Goal: Task Accomplishment & Management: Manage account settings

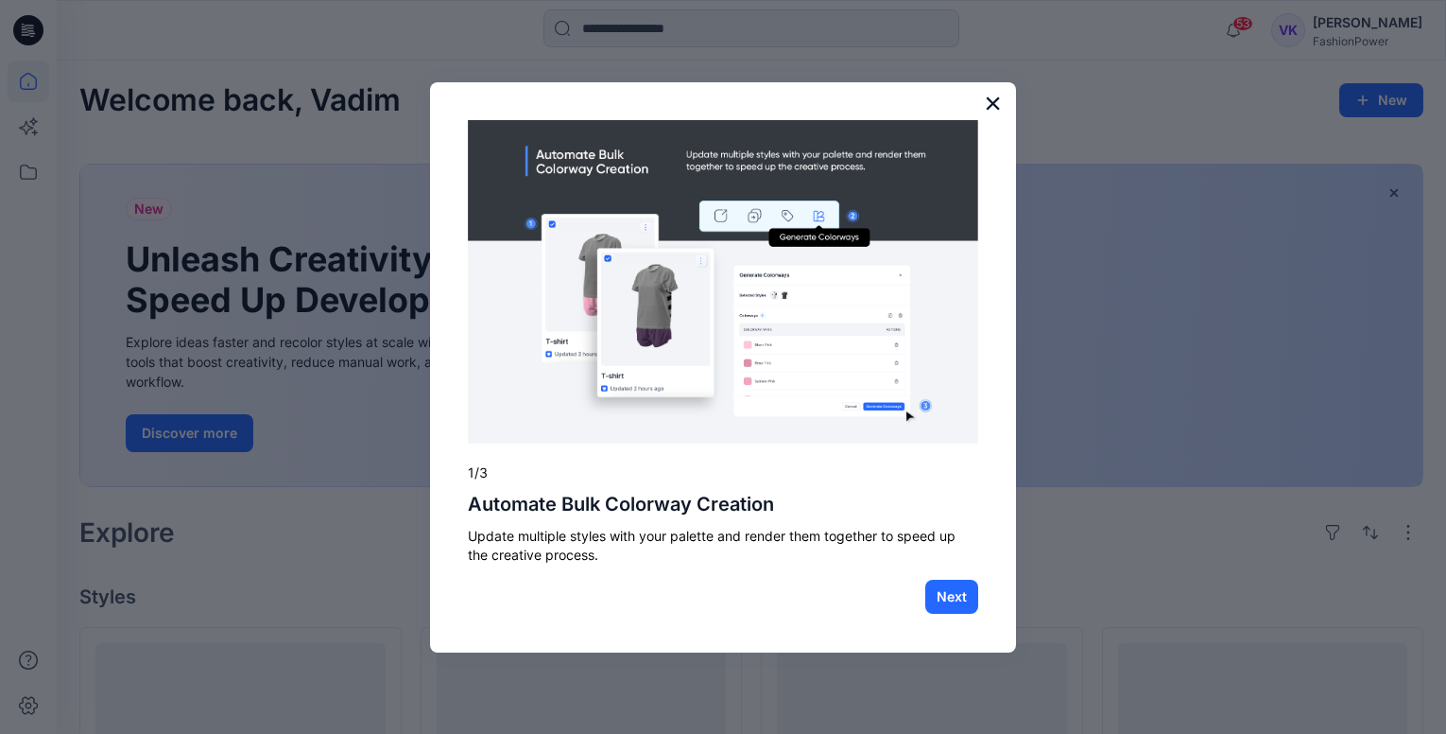
click at [997, 95] on button "×" at bounding box center [993, 103] width 18 height 30
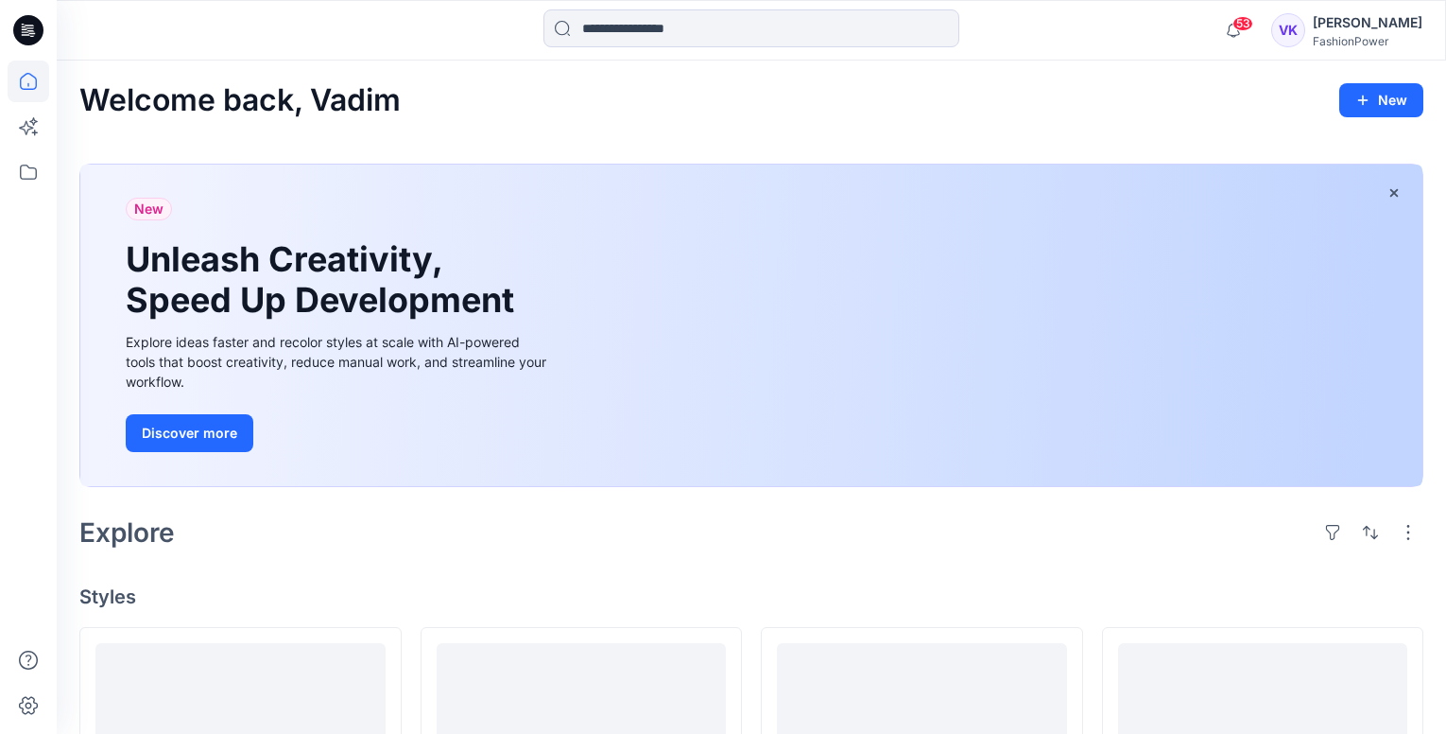
click at [1369, 30] on div "[PERSON_NAME]" at bounding box center [1368, 22] width 110 height 23
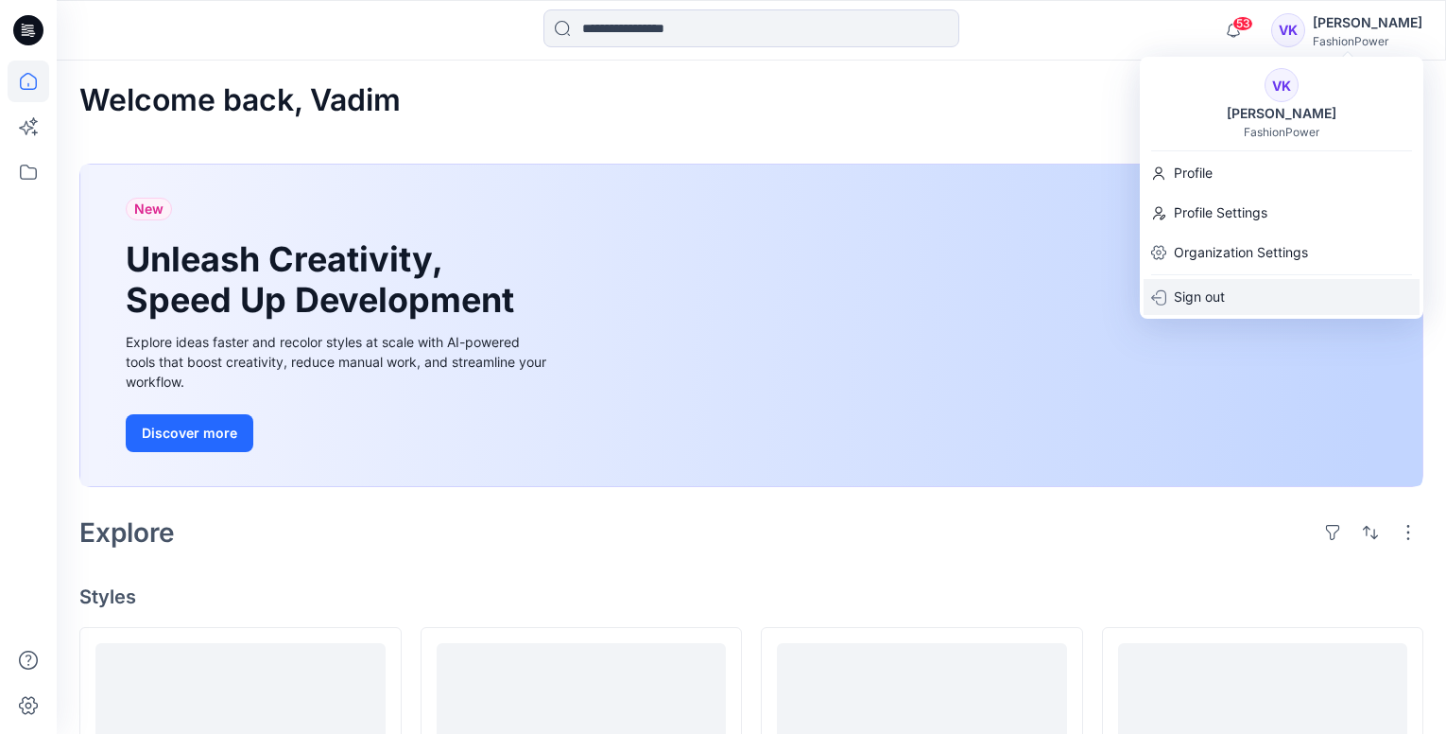
click at [1206, 300] on p "Sign out" at bounding box center [1199, 297] width 51 height 36
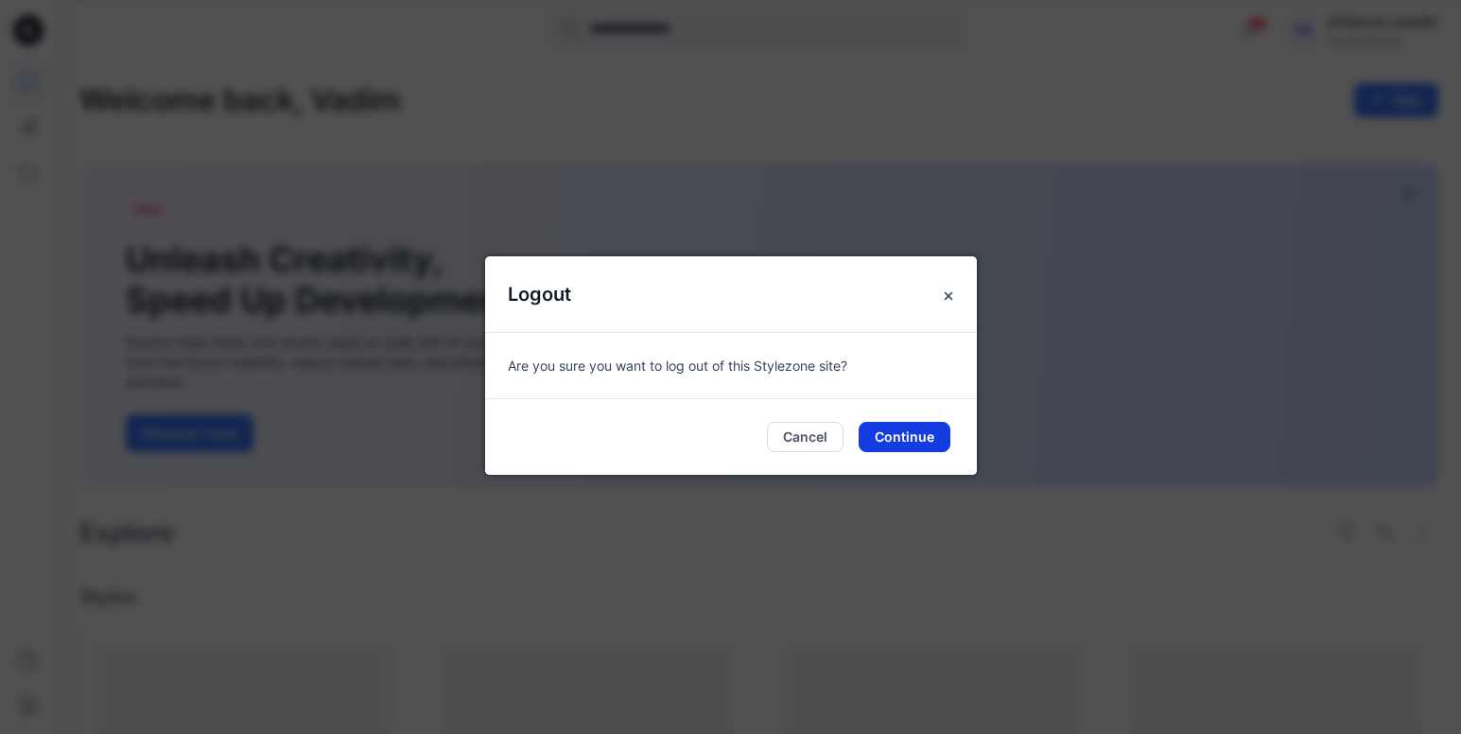
click at [886, 436] on button "Continue" at bounding box center [904, 437] width 92 height 30
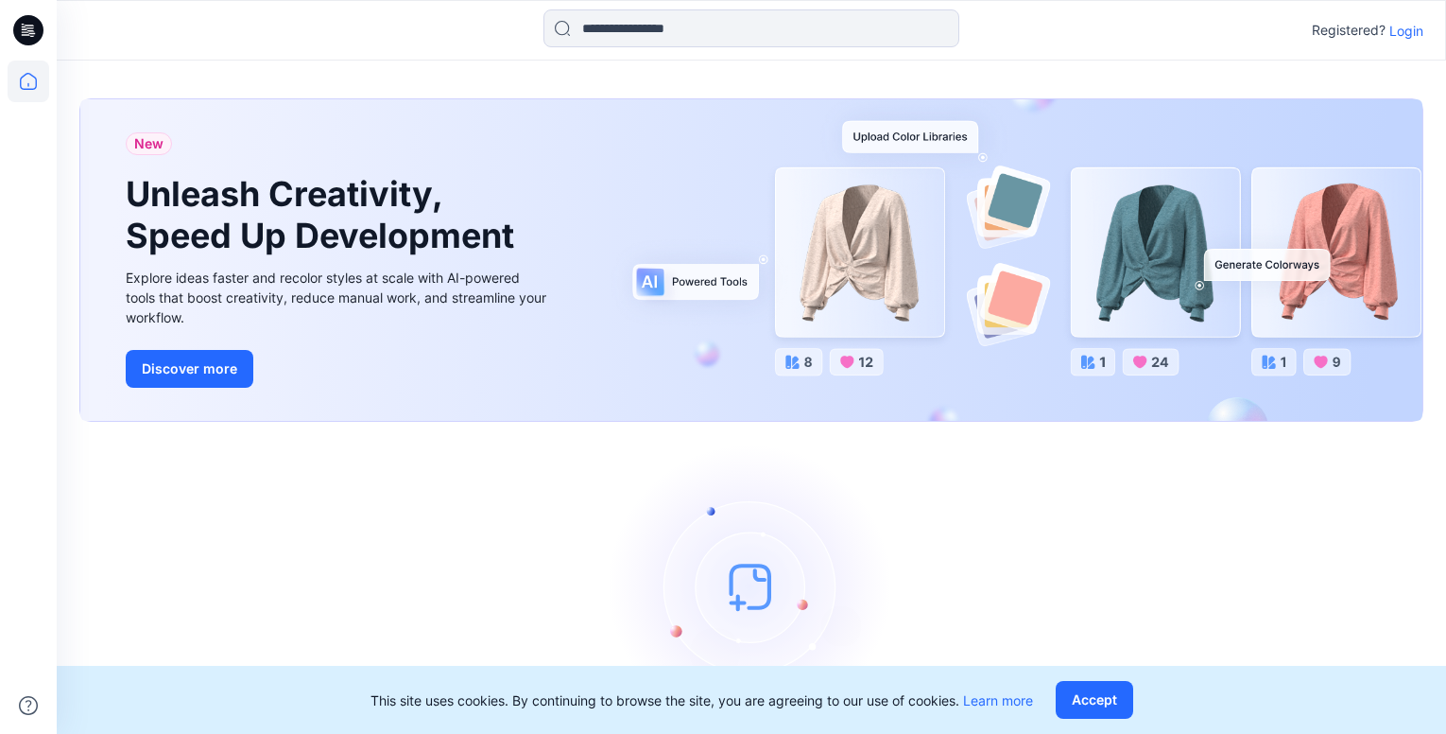
click at [1409, 28] on p "Login" at bounding box center [1407, 31] width 34 height 20
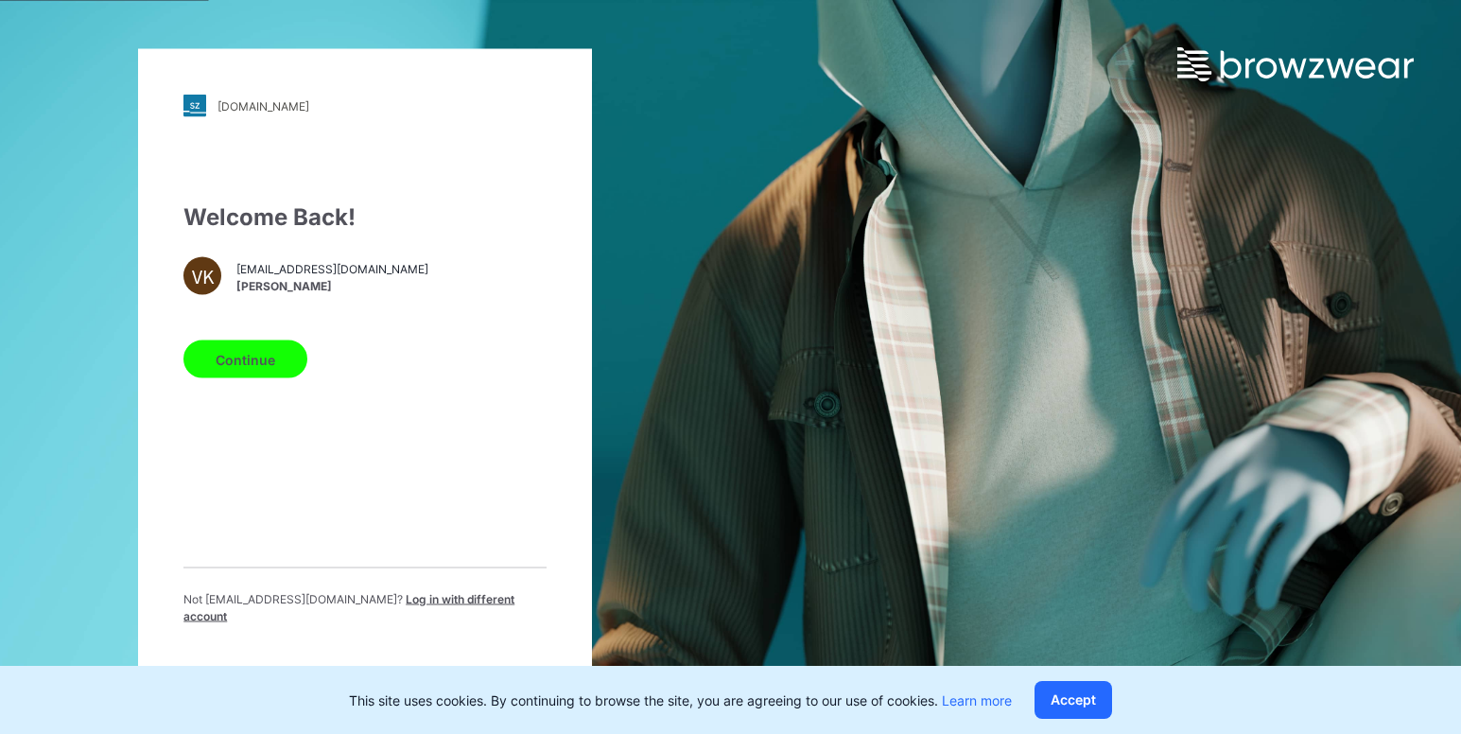
click at [433, 594] on span "Log in with different account" at bounding box center [348, 607] width 331 height 31
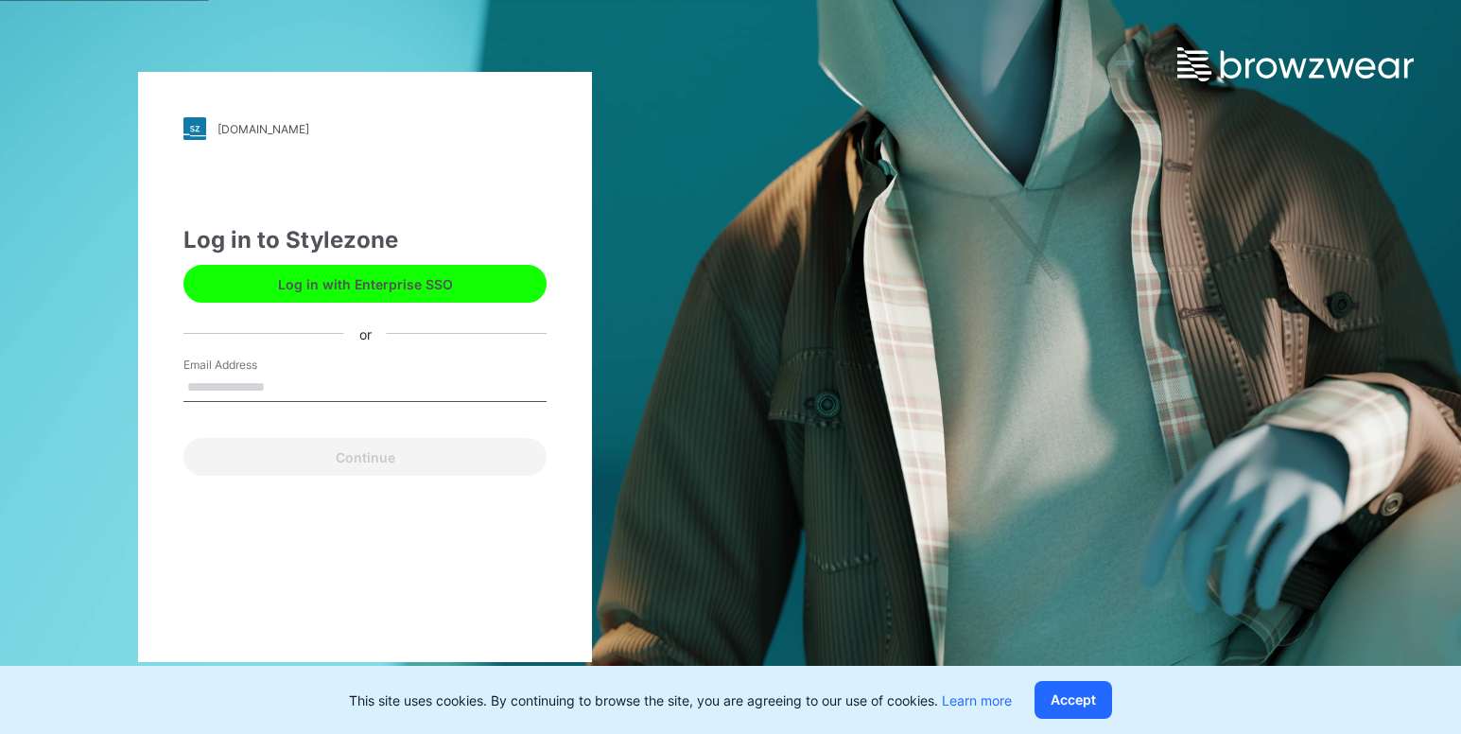
click at [336, 389] on input "Email Address" at bounding box center [364, 387] width 363 height 28
click at [191, 579] on div "fashionpower.stylezone.com Loading... Log in to Stylezone Log in with Enterpris…" at bounding box center [365, 367] width 454 height 590
click at [463, 284] on button "Log in with Enterprise SSO" at bounding box center [364, 284] width 363 height 38
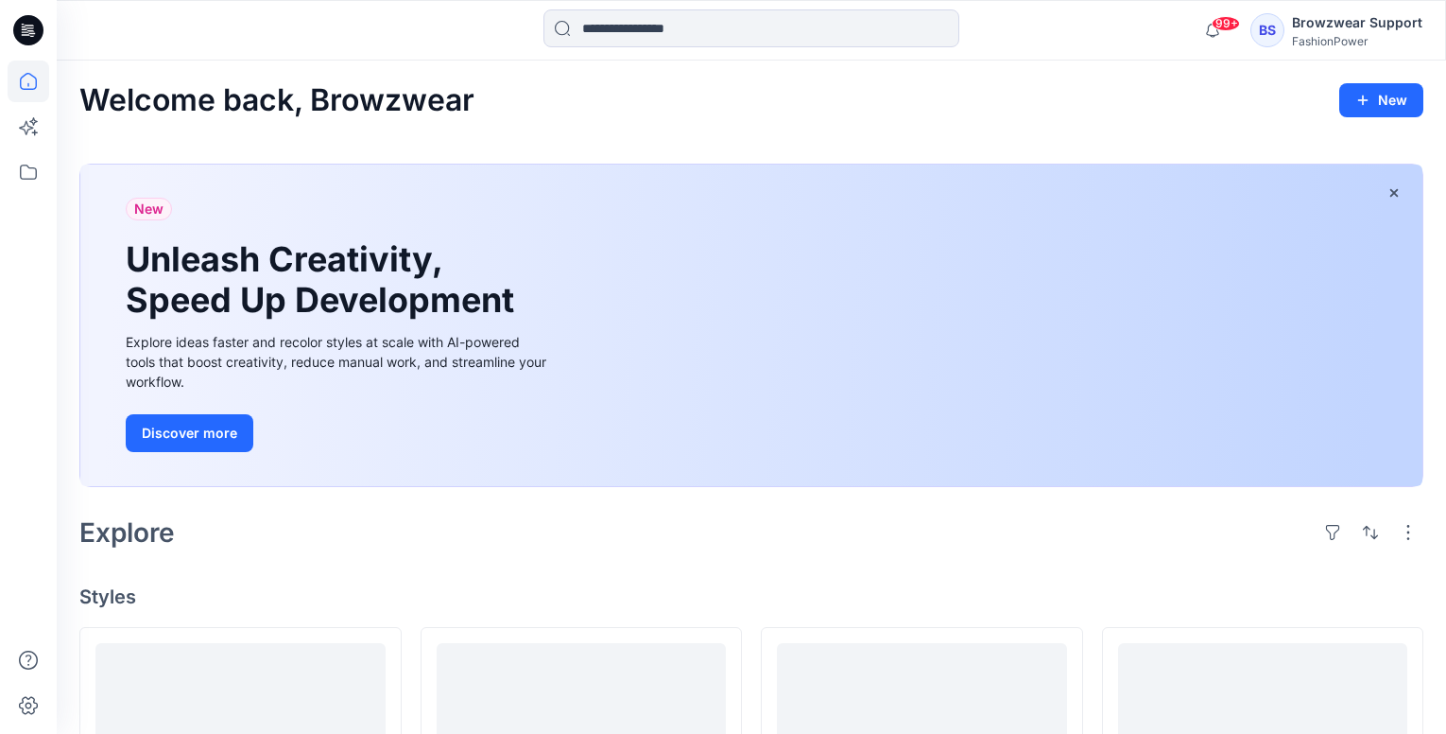
click at [1339, 25] on div "Browzwear Support" at bounding box center [1357, 22] width 130 height 23
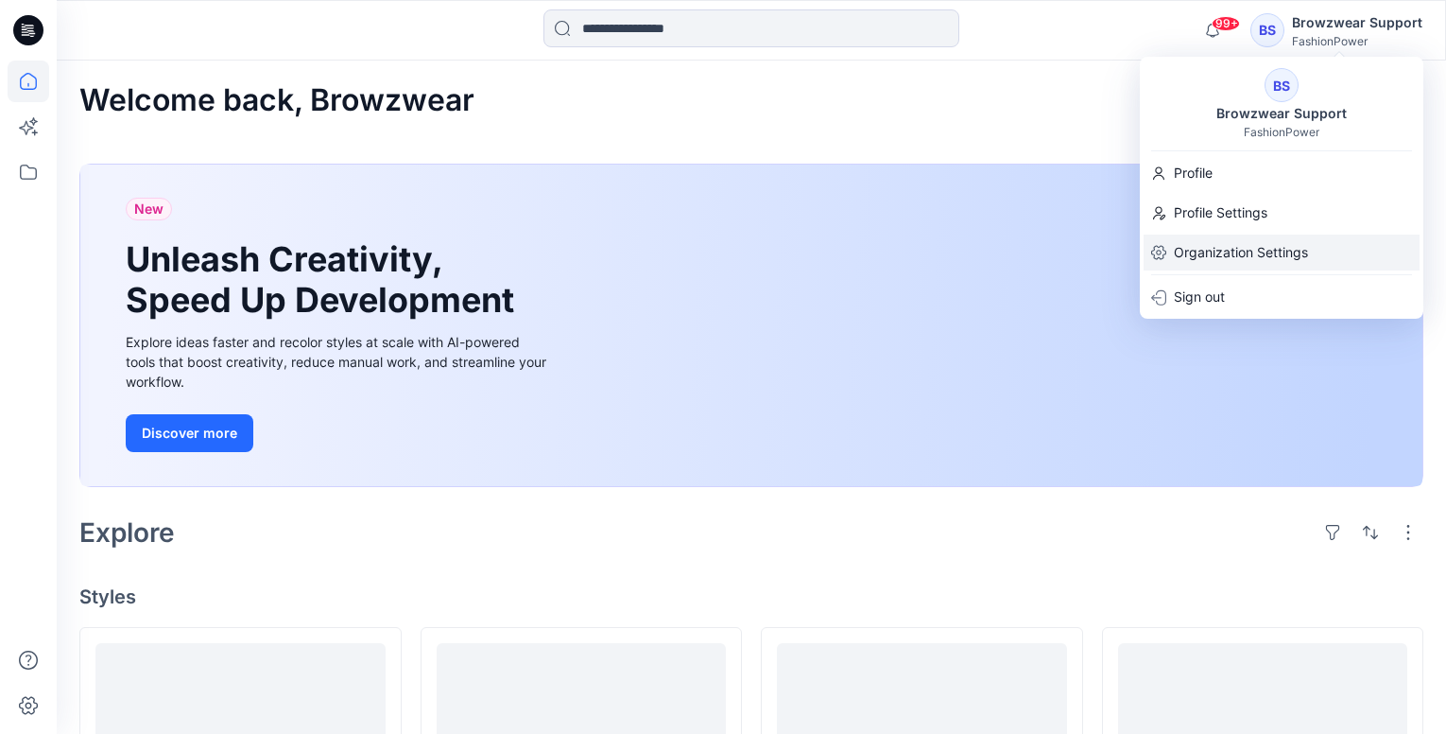
click at [1242, 245] on p "Organization Settings" at bounding box center [1241, 252] width 134 height 36
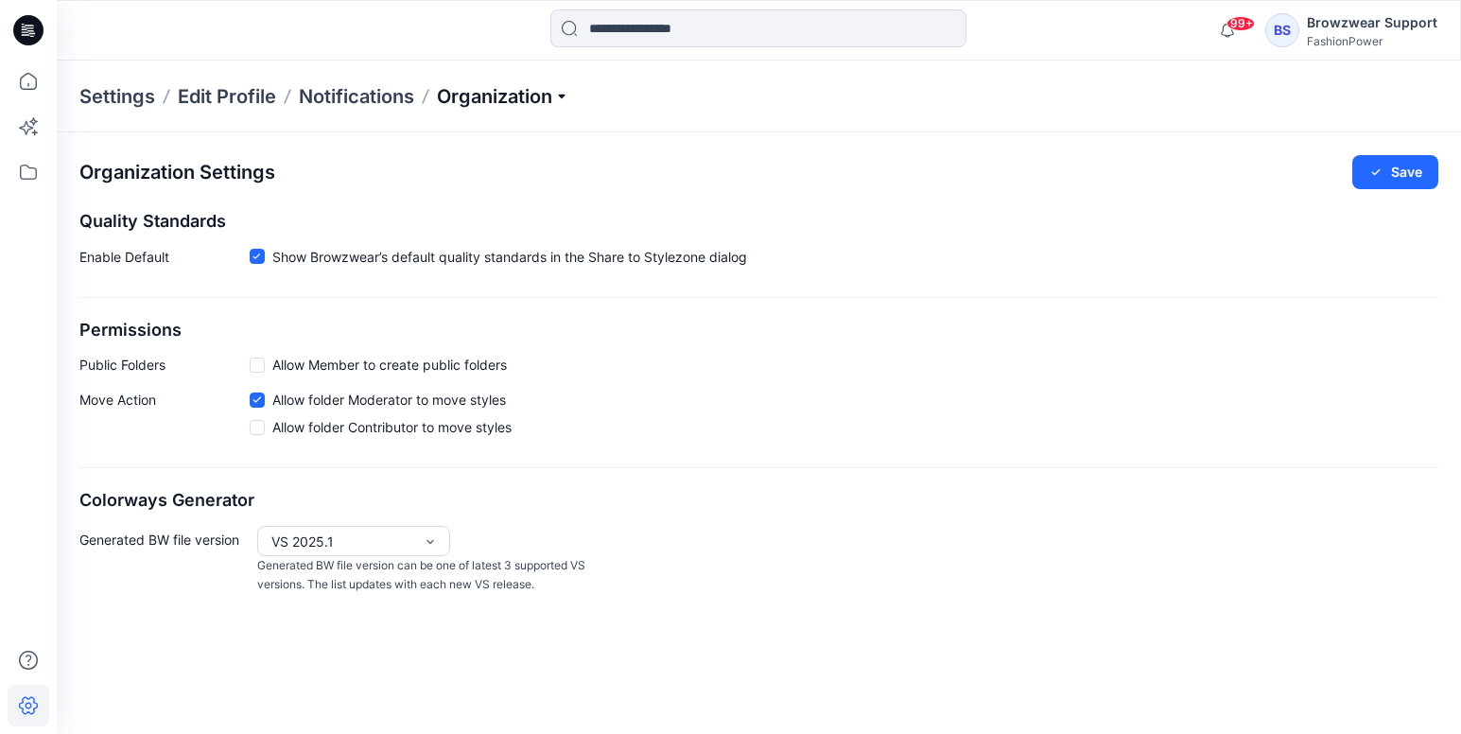
click at [494, 91] on p "Organization" at bounding box center [503, 96] width 132 height 26
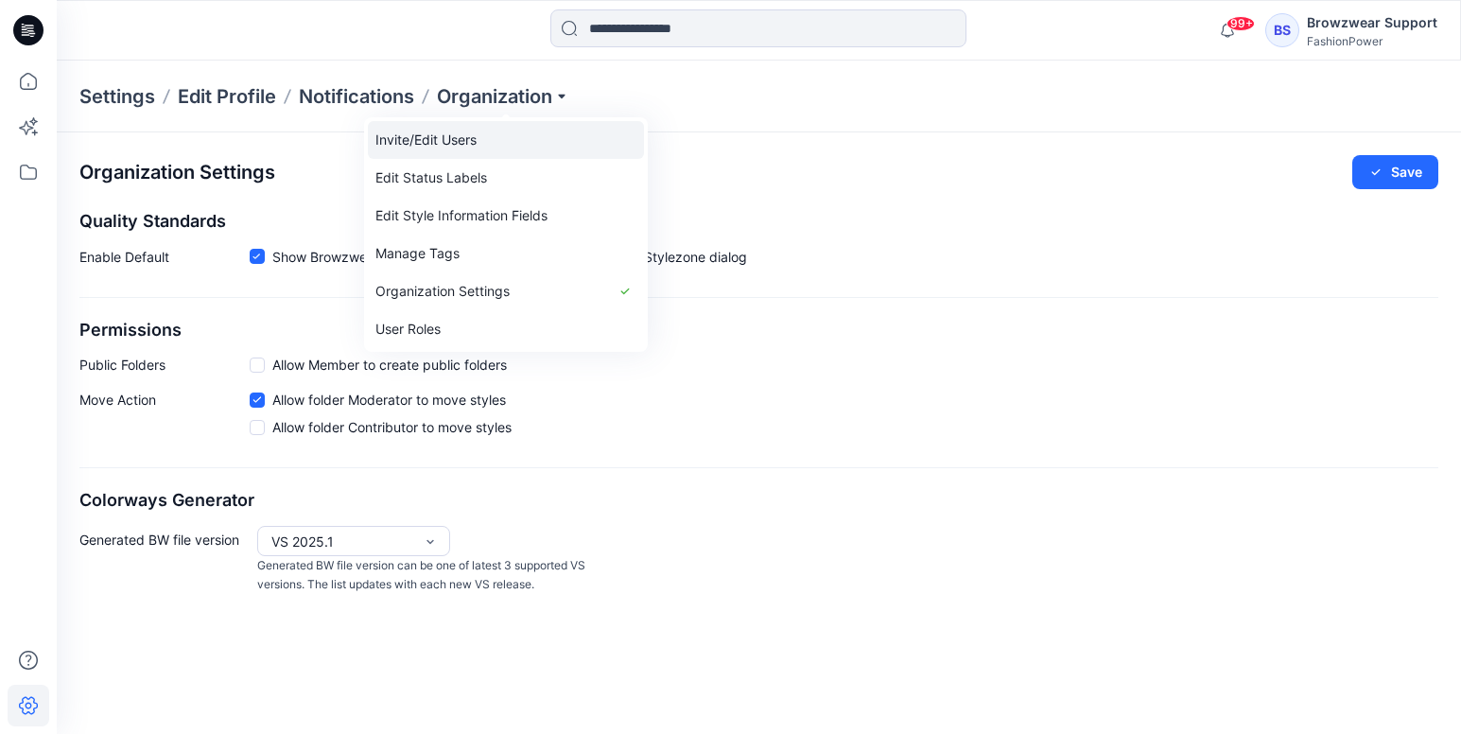
click at [439, 138] on link "Invite/Edit Users" at bounding box center [506, 140] width 276 height 38
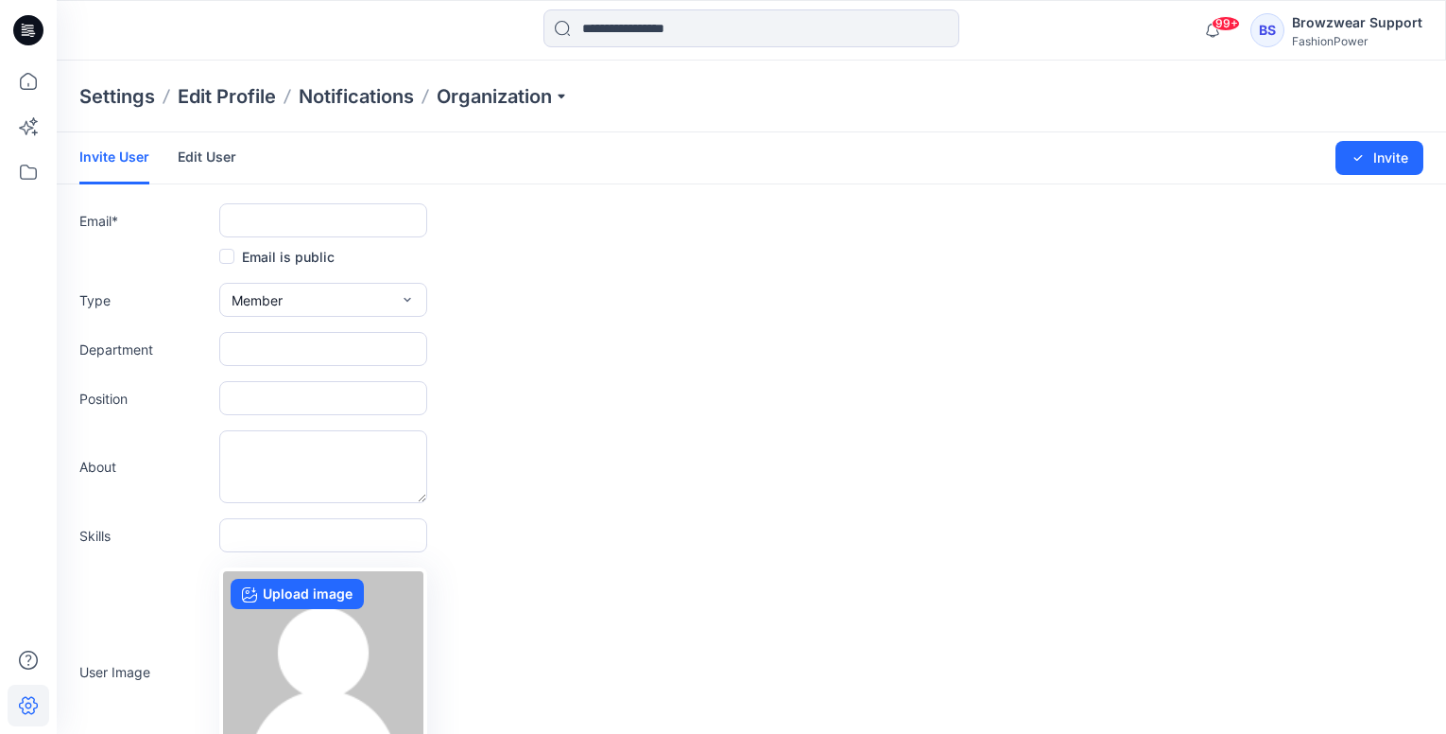
click at [197, 151] on link "Edit User" at bounding box center [207, 156] width 59 height 49
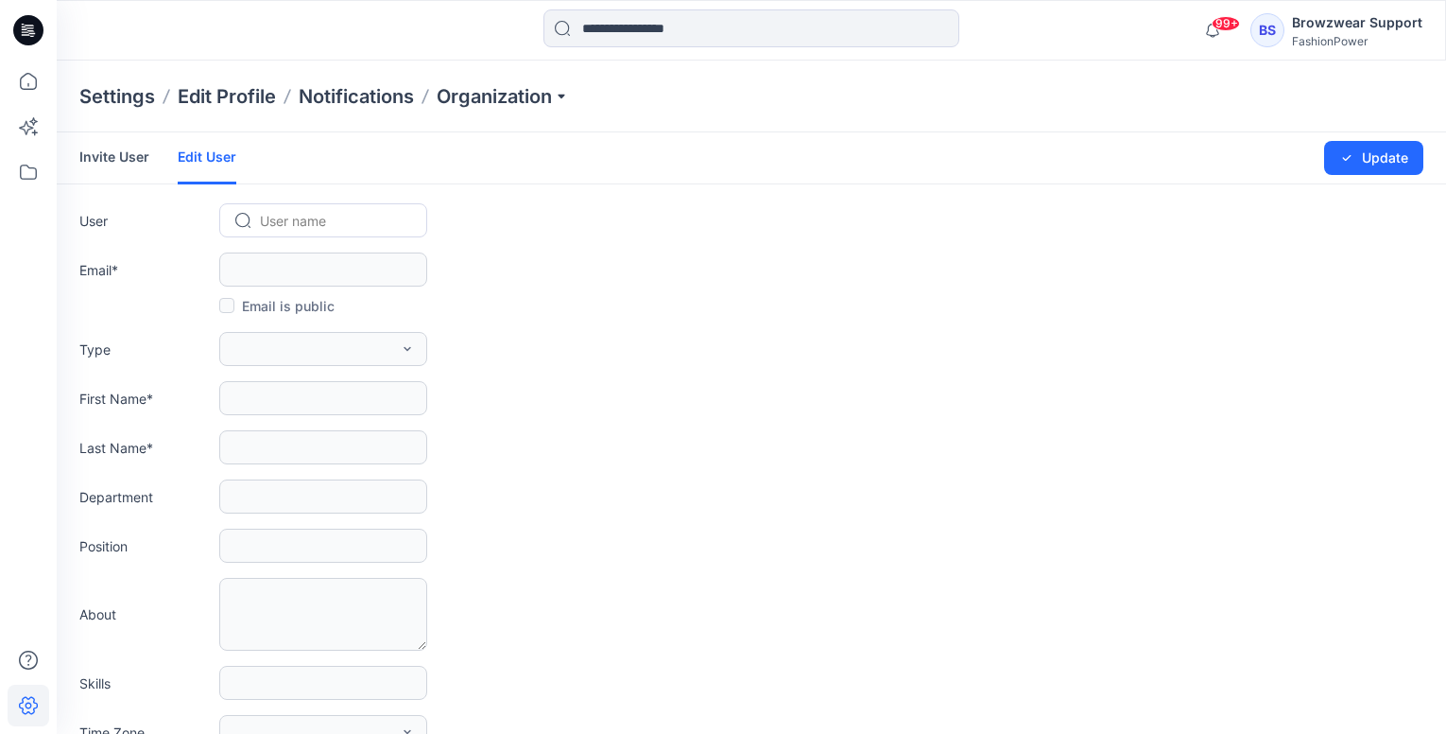
click at [264, 219] on div at bounding box center [334, 221] width 149 height 24
type input "****"
click at [342, 258] on span "[PERSON_NAME]" at bounding box center [316, 261] width 107 height 20
type input "**********"
type input "*****"
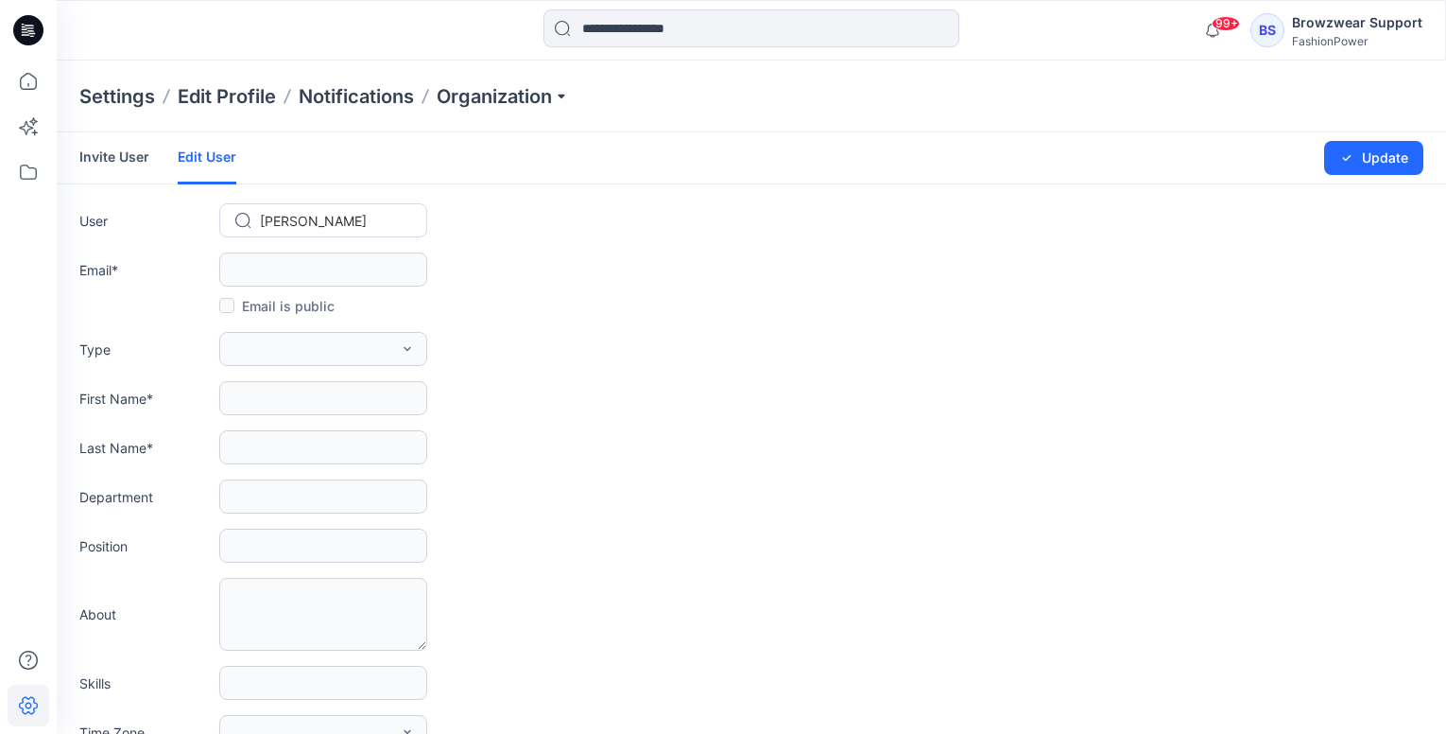
type input "**********"
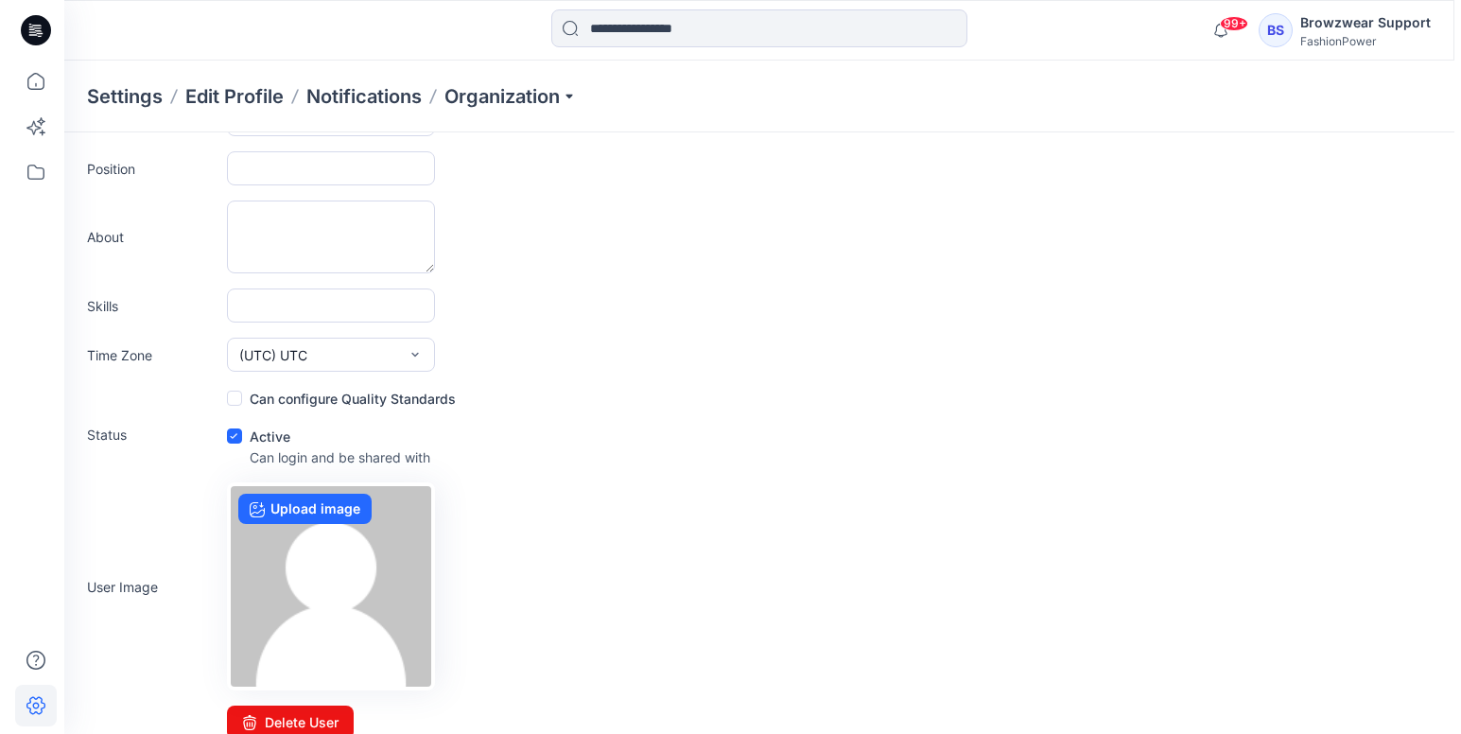
scroll to position [398, 0]
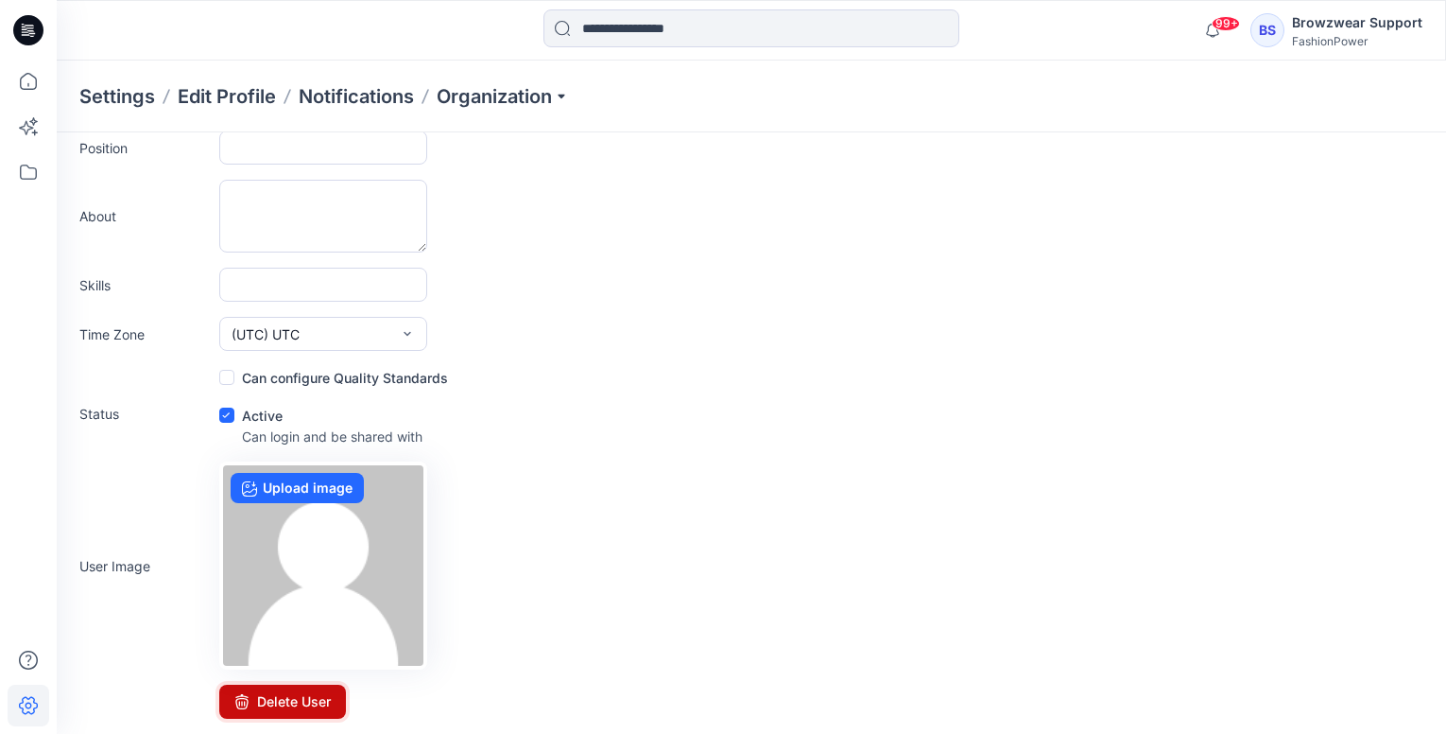
click at [283, 703] on button "Delete User" at bounding box center [282, 701] width 127 height 34
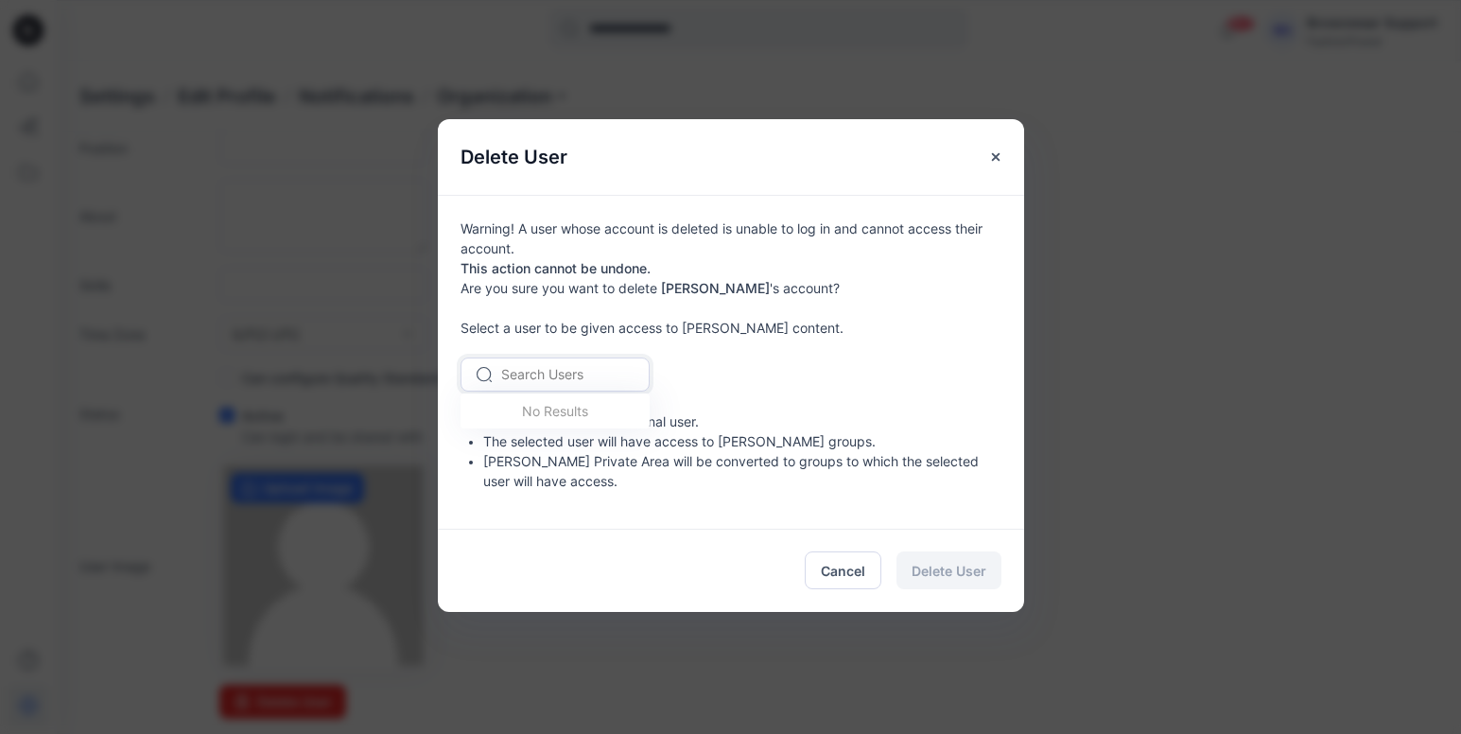
click at [510, 369] on div at bounding box center [566, 374] width 130 height 24
type input "**"
click at [582, 418] on span "Browzwear Support" at bounding box center [565, 415] width 123 height 20
click at [973, 569] on span "Delete User" at bounding box center [948, 571] width 75 height 20
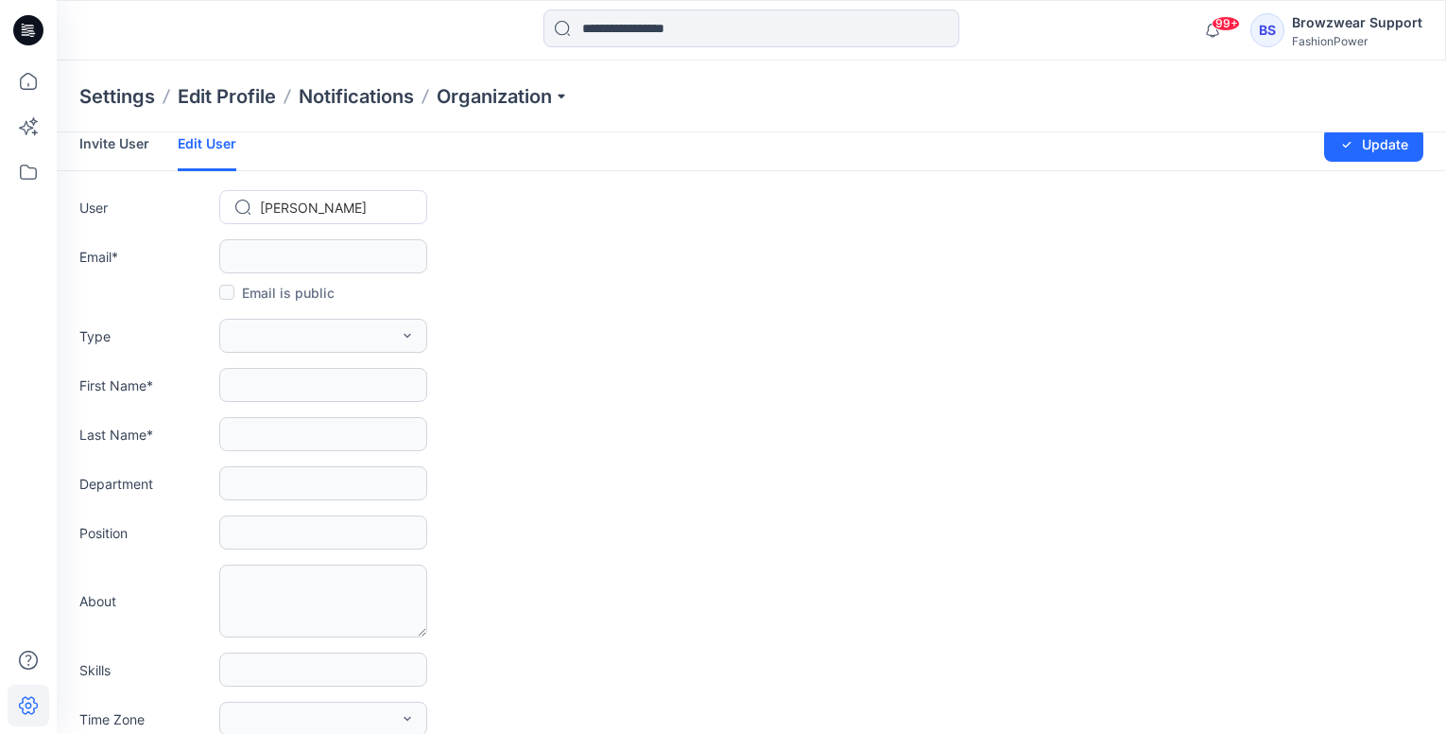
scroll to position [0, 0]
